Goal: Transaction & Acquisition: Purchase product/service

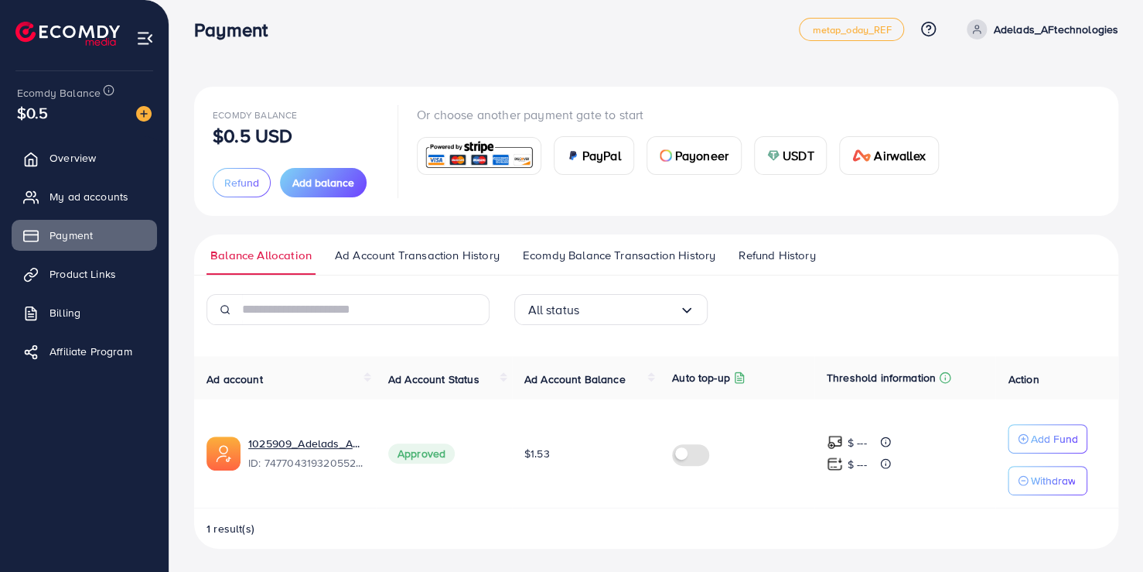
scroll to position [9, 0]
click at [148, 121] on img at bounding box center [143, 113] width 15 height 15
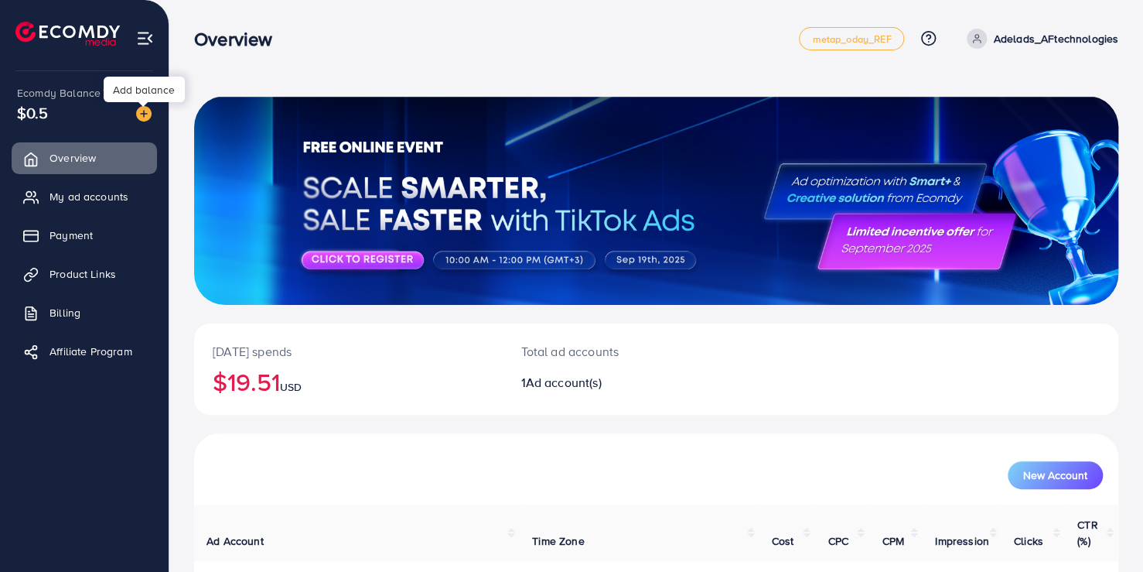
click at [142, 115] on img at bounding box center [143, 113] width 15 height 15
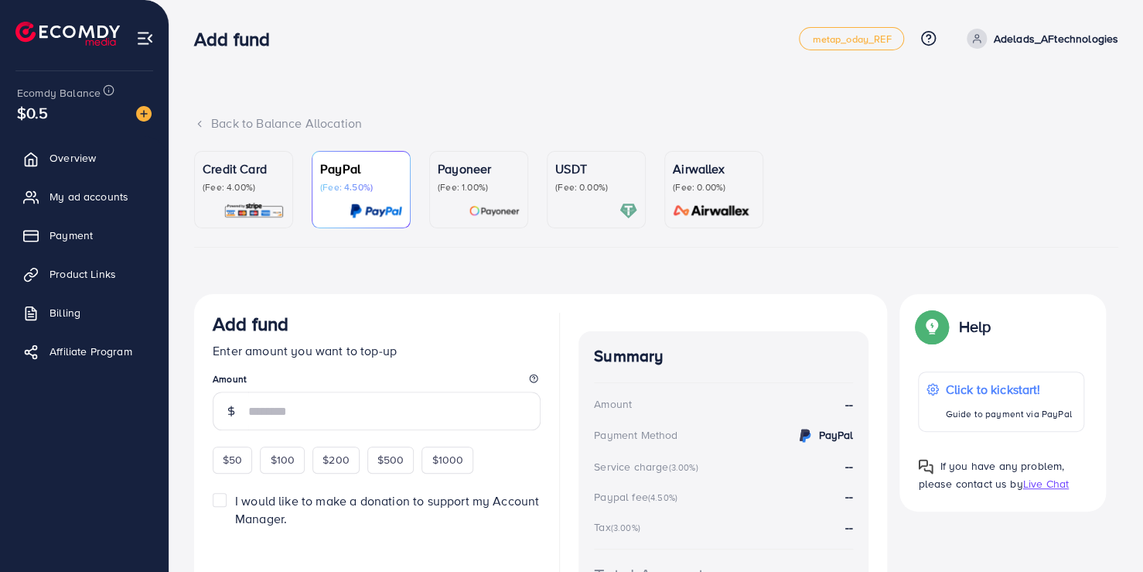
click at [224, 165] on p "Credit Card" at bounding box center [244, 168] width 82 height 19
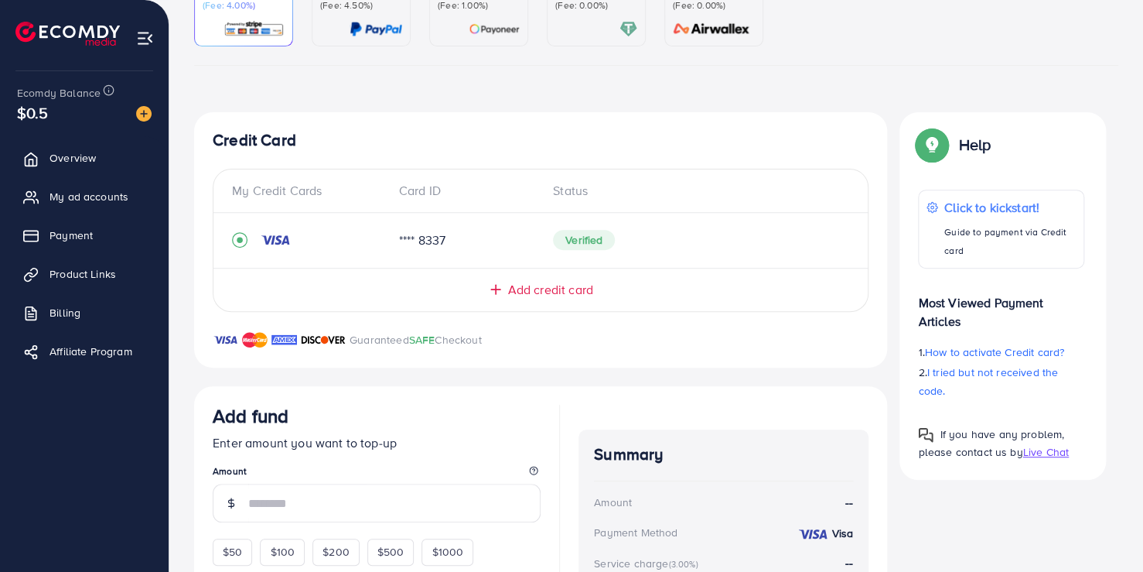
scroll to position [278, 0]
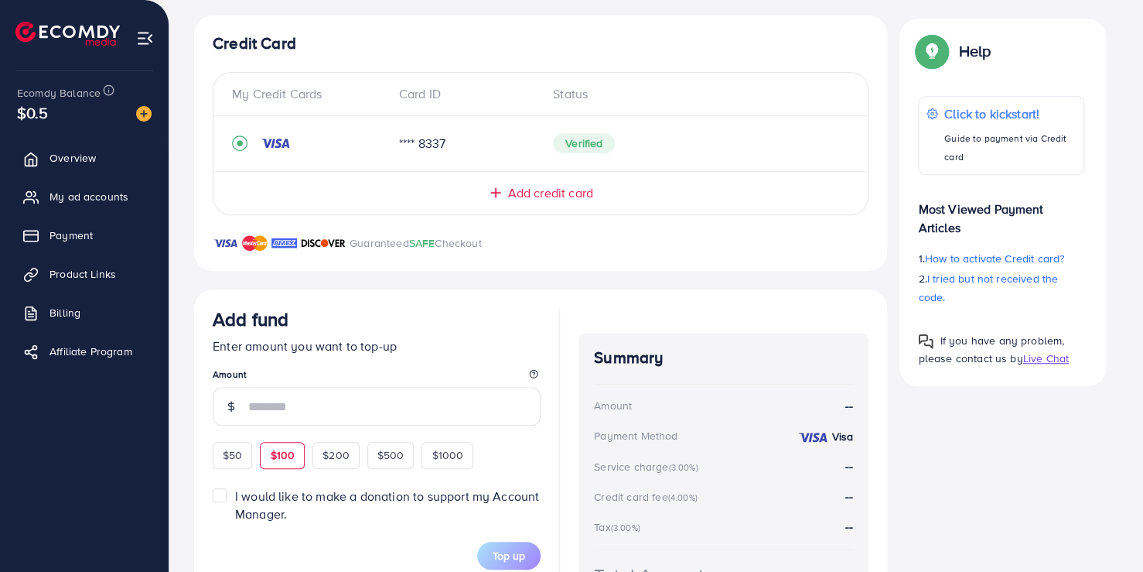
click at [293, 458] on span "$100" at bounding box center [282, 454] width 25 height 15
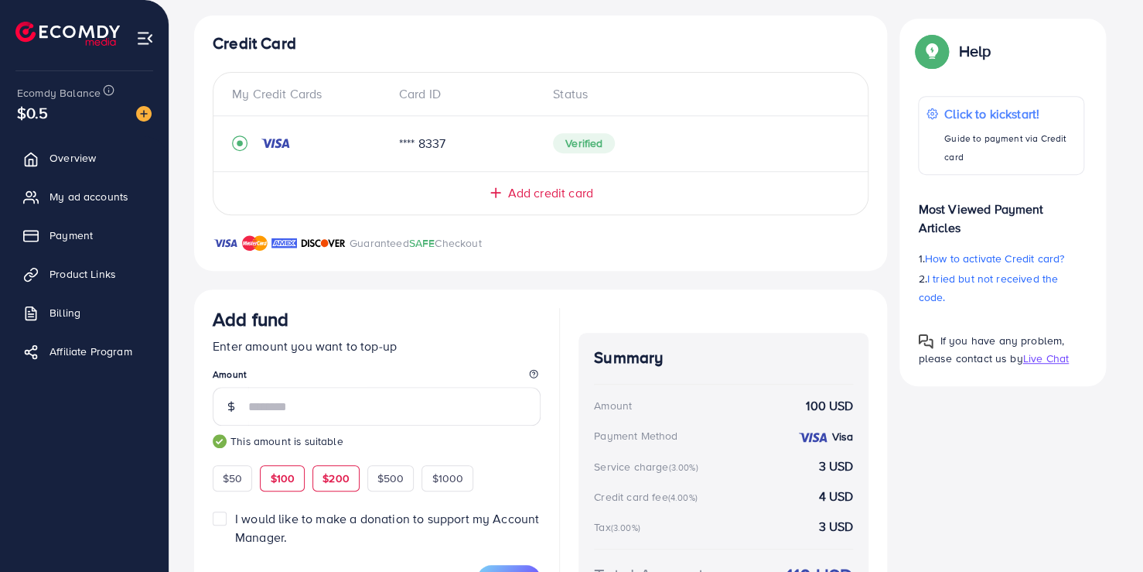
click at [330, 476] on span "$200" at bounding box center [336, 477] width 27 height 15
click at [296, 480] on div "$100" at bounding box center [282, 478] width 45 height 26
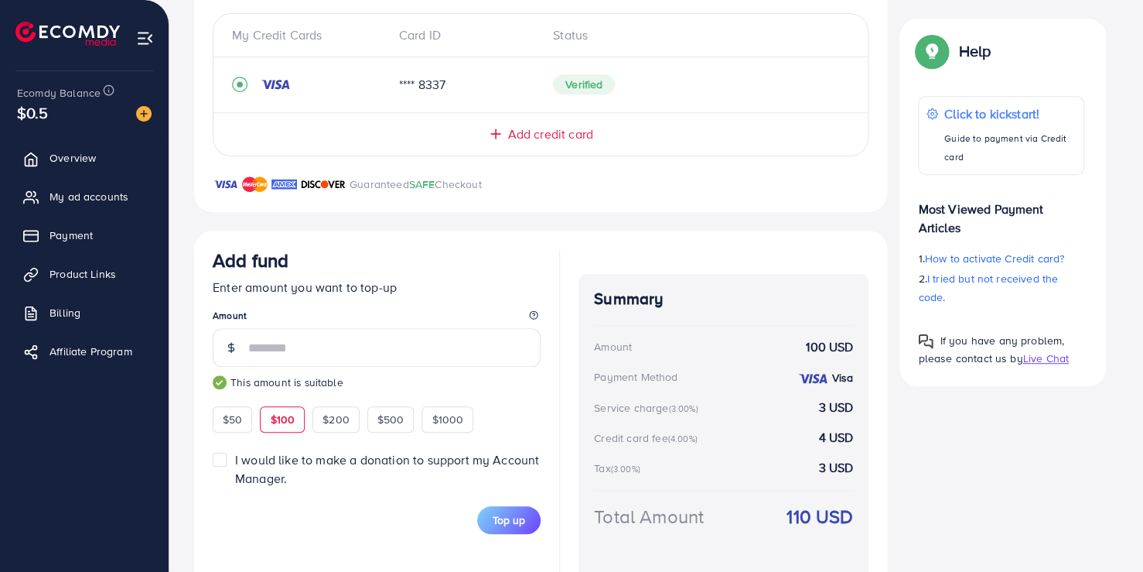
scroll to position [390, 0]
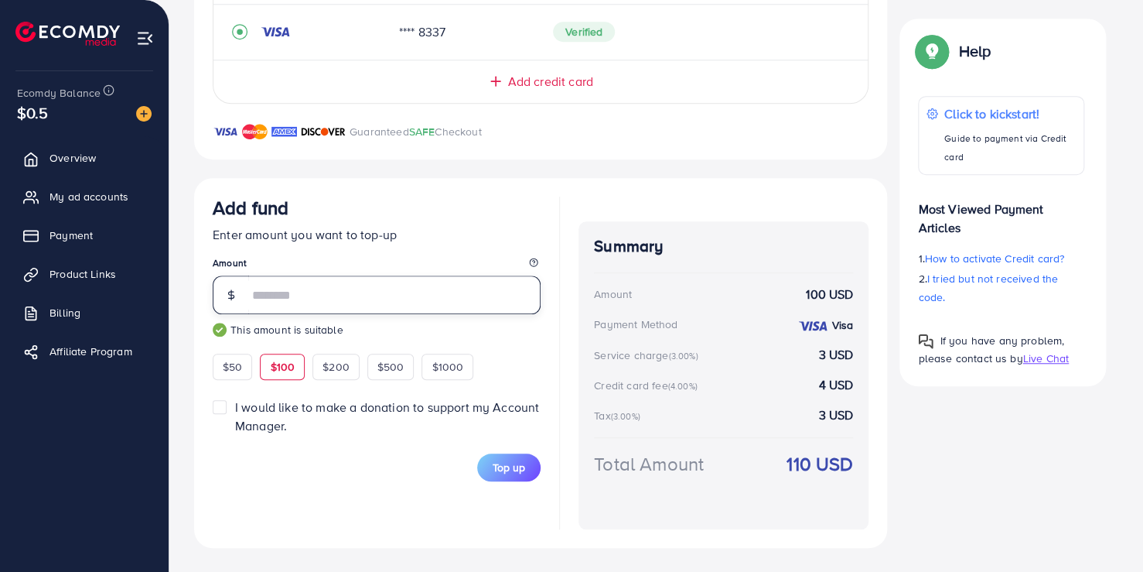
click at [309, 301] on input "***" at bounding box center [394, 294] width 292 height 39
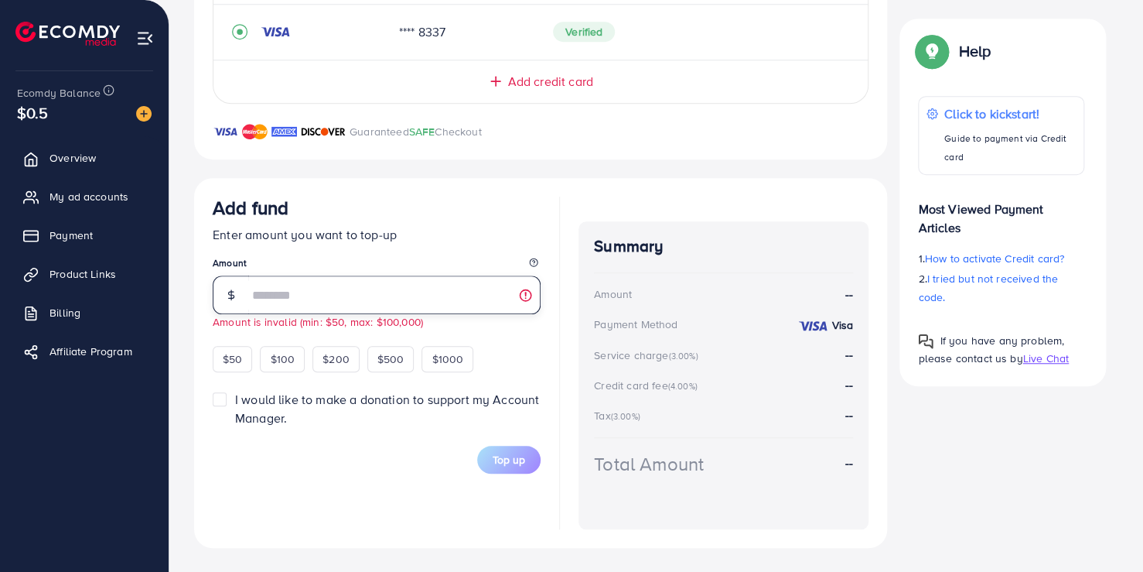
type input "*"
click at [61, 235] on span "Payment" at bounding box center [74, 234] width 43 height 15
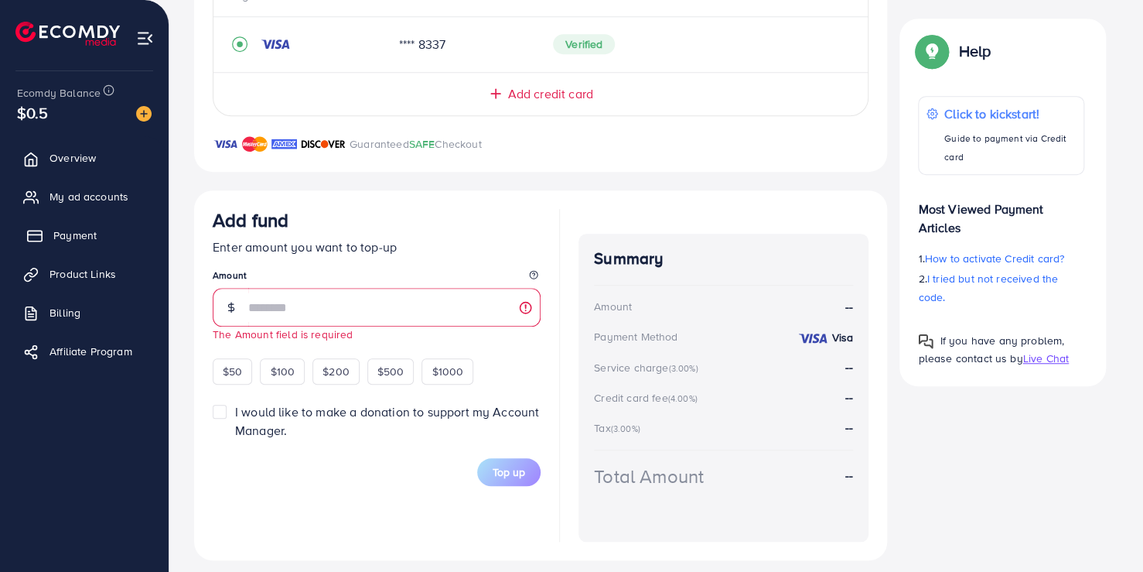
scroll to position [402, 0]
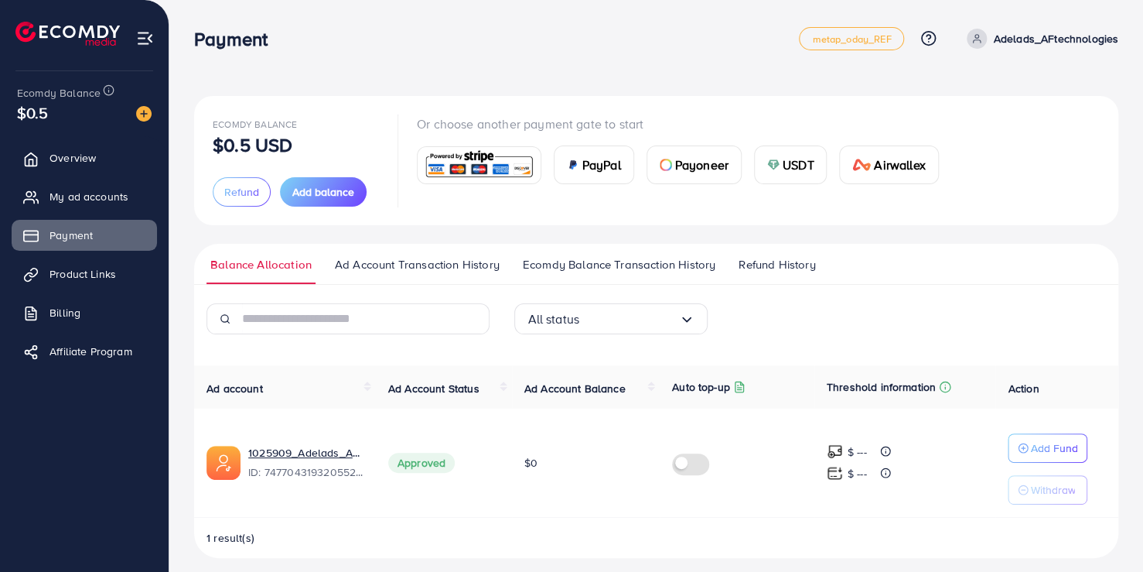
scroll to position [9, 0]
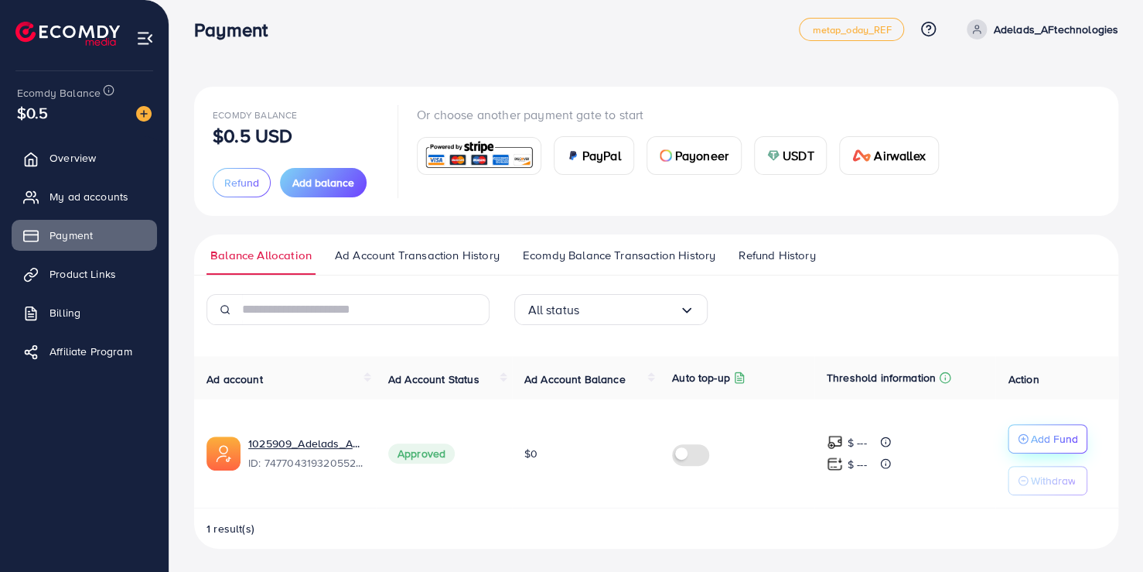
click at [1046, 430] on p "Add Fund" at bounding box center [1053, 438] width 47 height 19
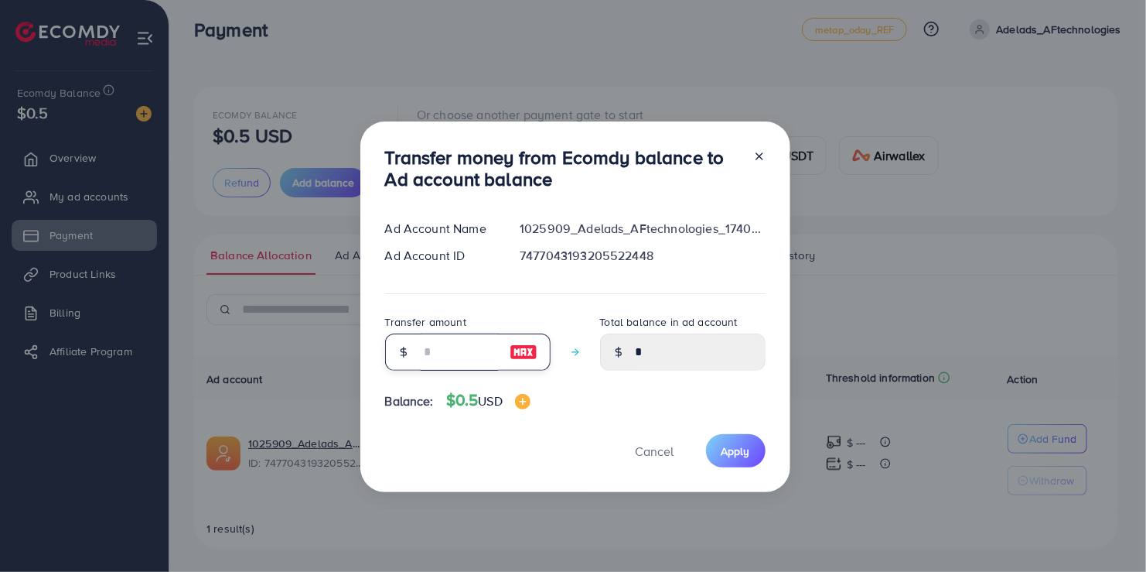
click at [434, 359] on input "number" at bounding box center [459, 351] width 77 height 37
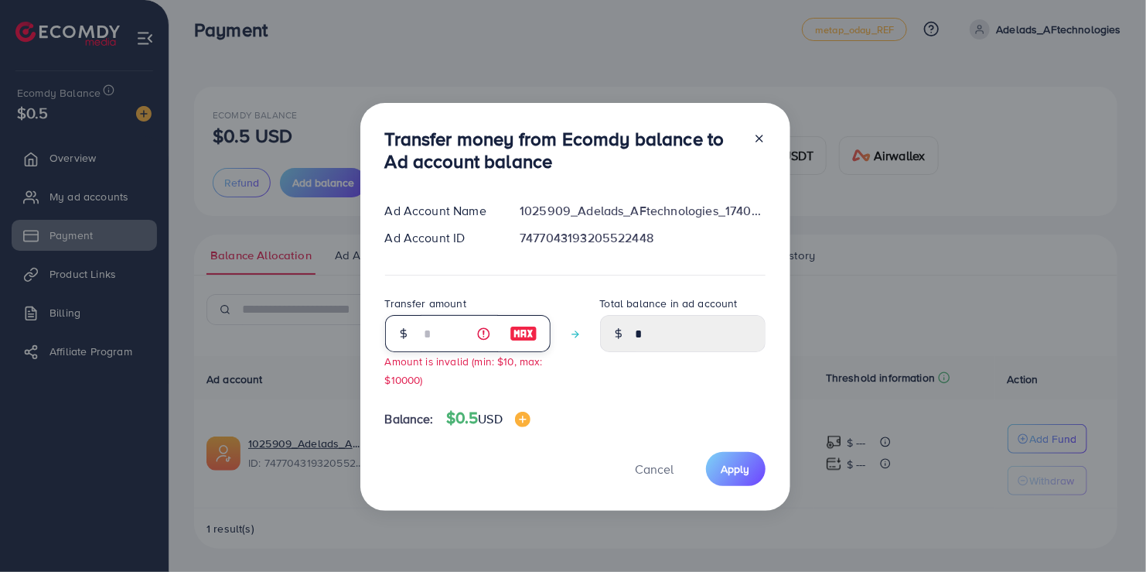
type input "**"
type input "****"
type input "*"
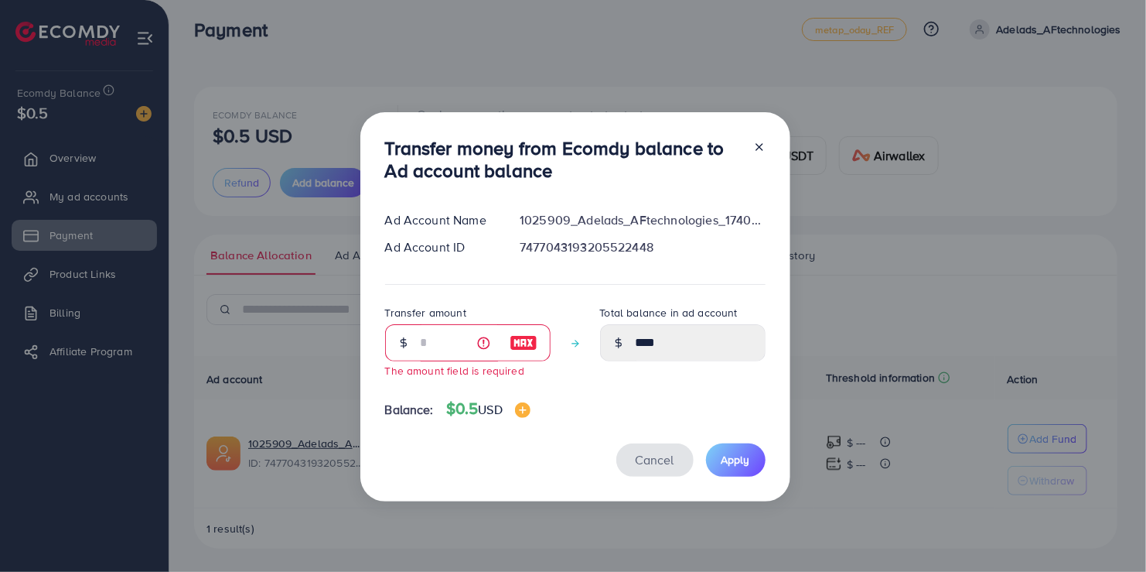
click at [637, 470] on button "Cancel" at bounding box center [654, 459] width 77 height 33
type input "*"
